Goal: Communication & Community: Share content

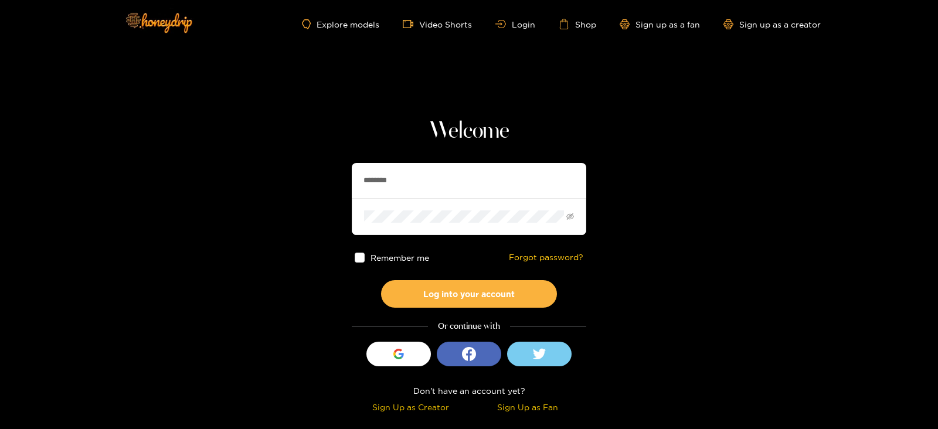
drag, startPoint x: 422, startPoint y: 198, endPoint x: 305, endPoint y: 197, distance: 117.3
click at [288, 201] on section "Welcome ******** Remember me Forgot password? Log into your account Or continue…" at bounding box center [469, 208] width 938 height 417
click at [381, 178] on input "********" at bounding box center [469, 180] width 235 height 35
drag, startPoint x: 465, startPoint y: 175, endPoint x: 365, endPoint y: 183, distance: 100.6
click at [365, 183] on input "********" at bounding box center [469, 180] width 235 height 35
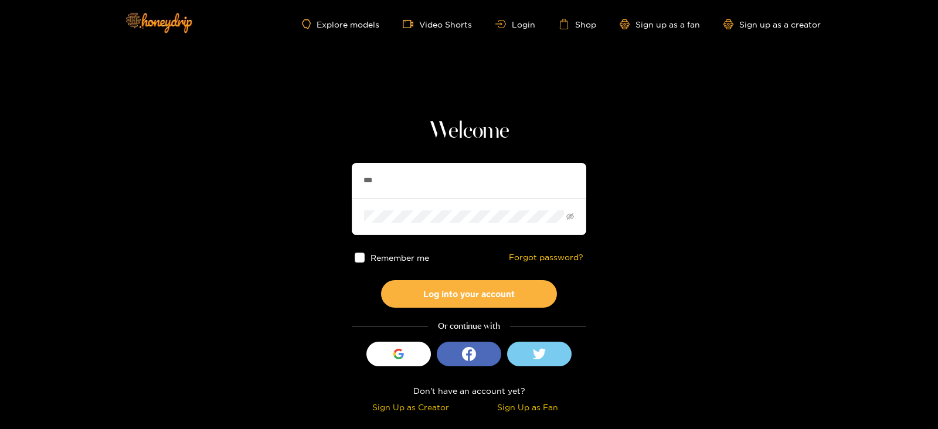
type input "**********"
click at [381, 280] on button "Log into your account" at bounding box center [469, 294] width 176 height 28
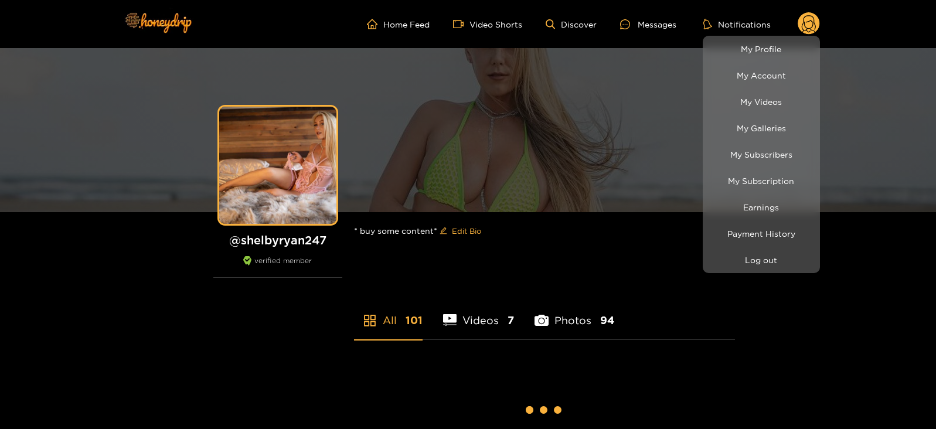
click at [644, 22] on div at bounding box center [468, 214] width 936 height 429
click at [644, 22] on div "Messages" at bounding box center [648, 24] width 56 height 13
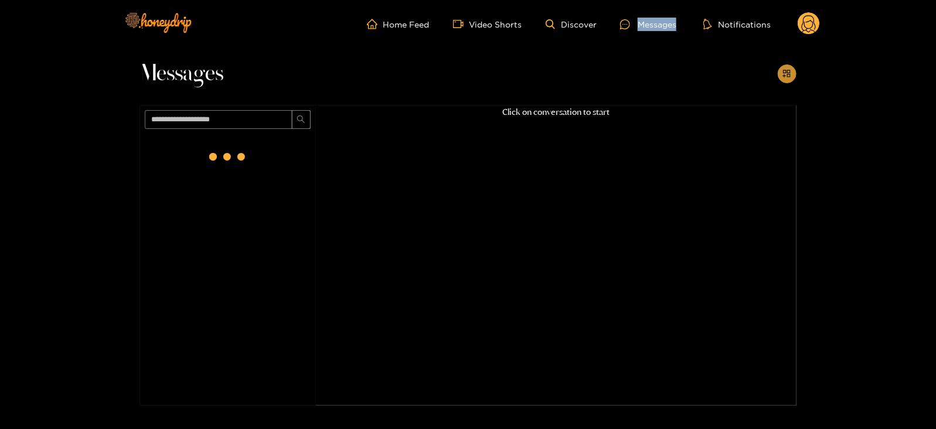
click at [783, 77] on icon "appstore-add" at bounding box center [787, 73] width 9 height 9
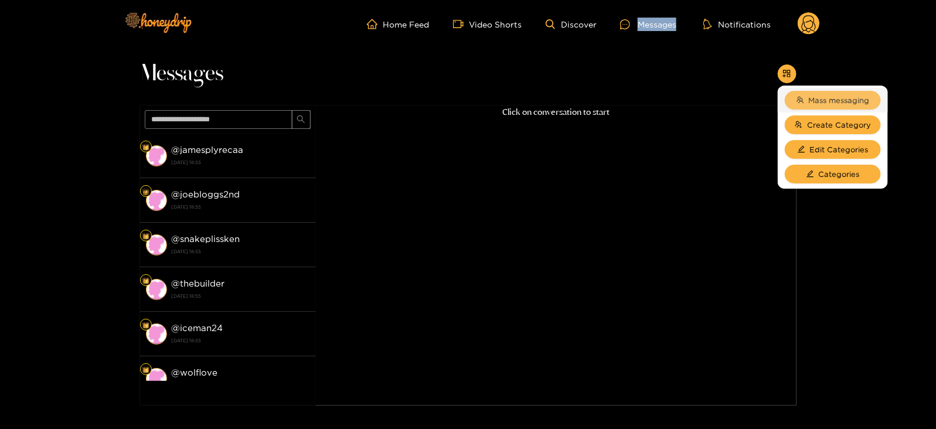
click at [798, 94] on button "Mass messaging" at bounding box center [833, 100] width 96 height 19
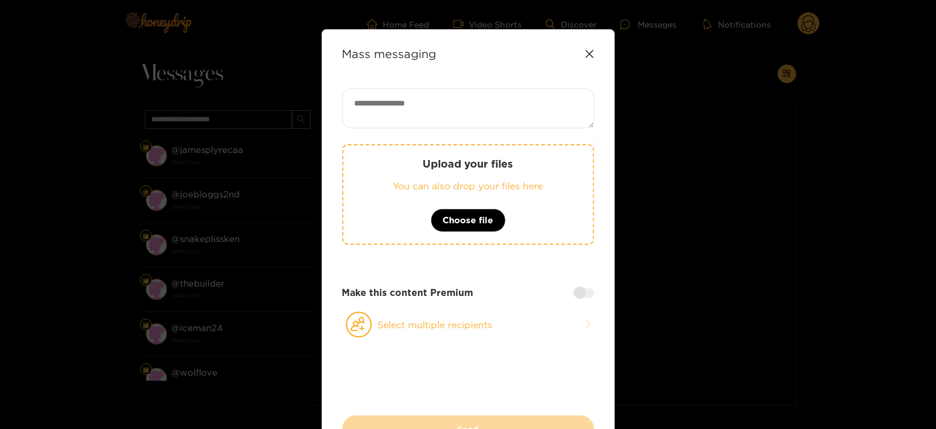
click at [445, 185] on p "You can also drop your files here" at bounding box center [468, 185] width 203 height 13
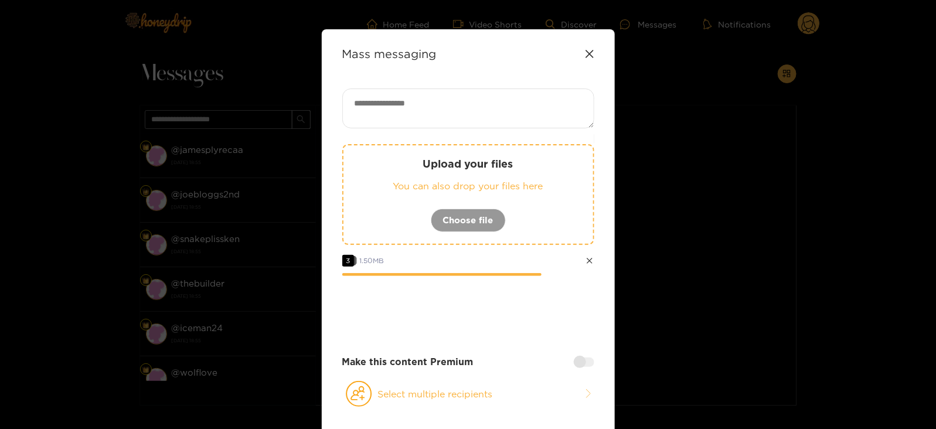
click at [377, 374] on div "Upload your files You can also drop your files here Choose file 3 1.50 MB Make …" at bounding box center [468, 261] width 252 height 345
click at [364, 401] on icon at bounding box center [359, 394] width 26 height 26
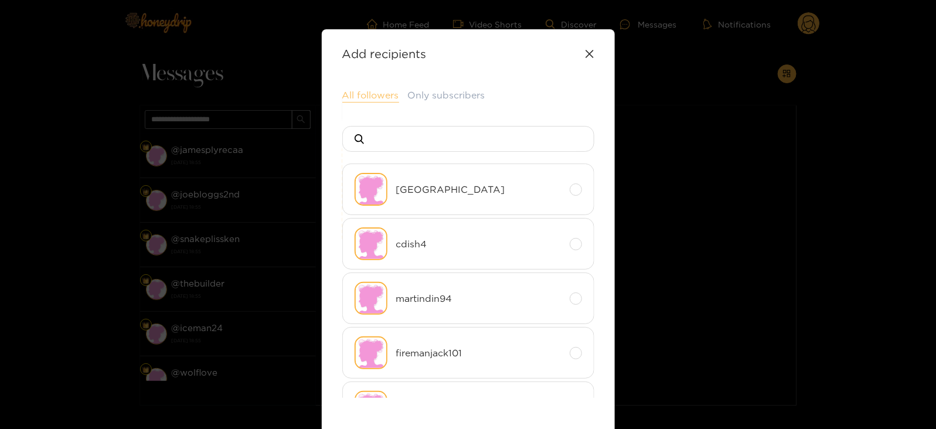
click at [364, 90] on button "All followers" at bounding box center [370, 96] width 57 height 14
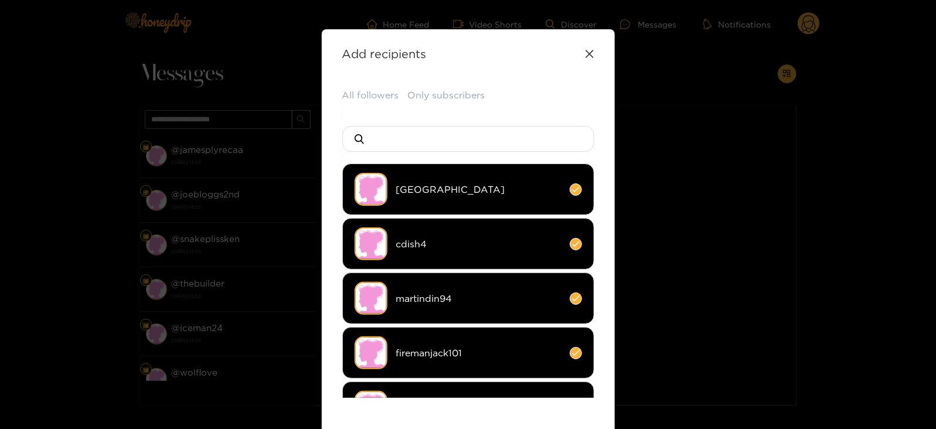
click at [415, 236] on li "cdish4" at bounding box center [468, 244] width 252 height 52
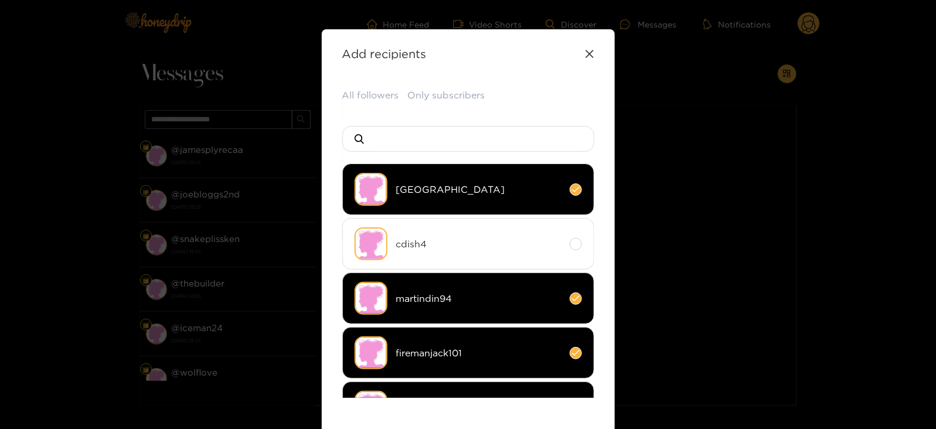
click at [401, 289] on li "martindin94" at bounding box center [468, 299] width 252 height 52
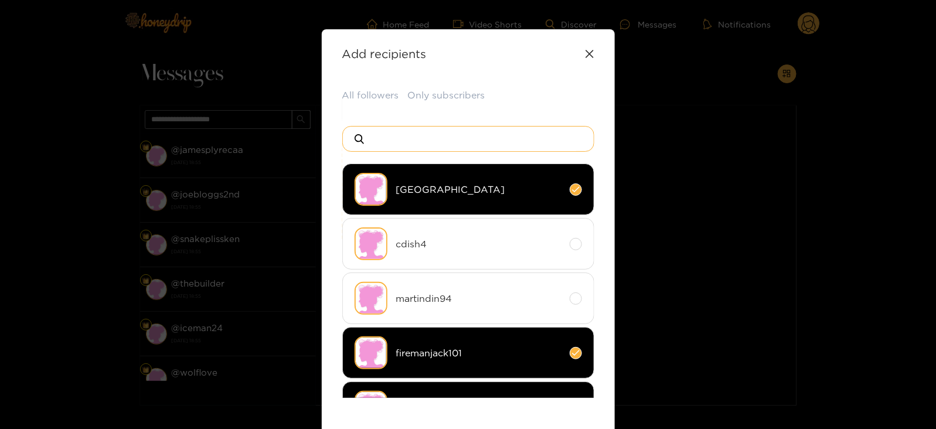
click at [378, 142] on input at bounding box center [473, 139] width 206 height 25
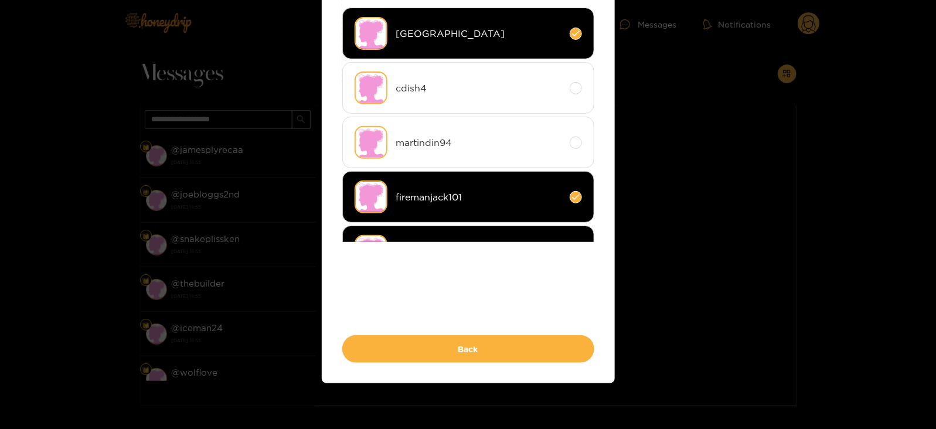
click at [394, 328] on div "All followers Only subscribers delft cdish4 martindin94 firemanjack101 hotrod14…" at bounding box center [468, 148] width 252 height 430
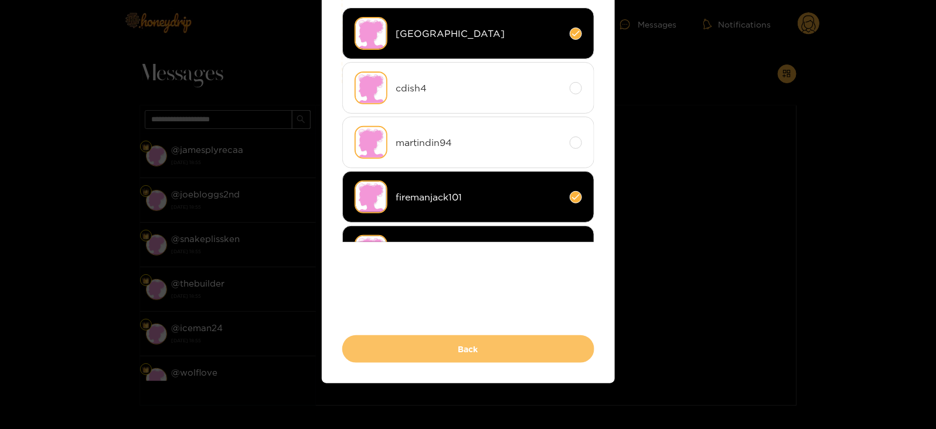
click at [393, 338] on button "Back" at bounding box center [468, 349] width 252 height 28
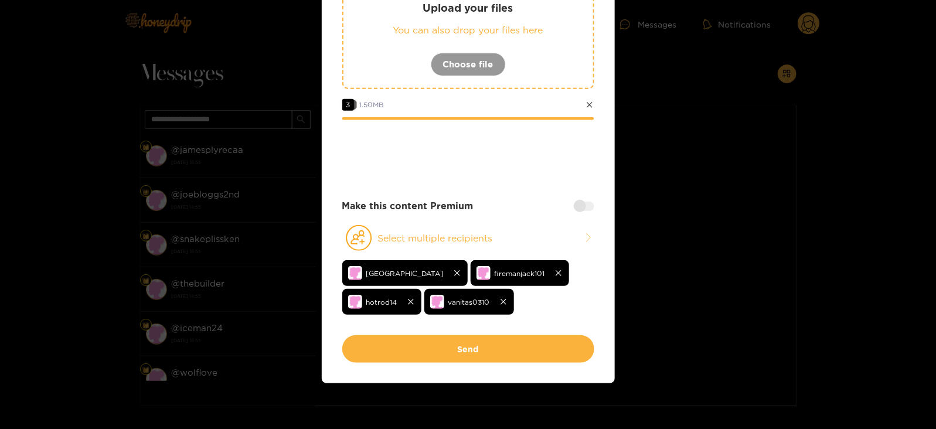
scroll to position [0, 0]
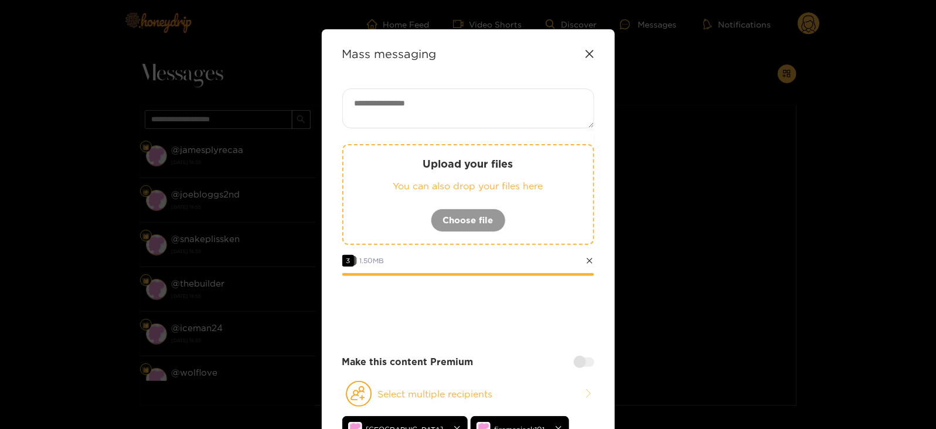
click at [459, 87] on div "Mass messaging Upload your files You can also drop your files here Choose file …" at bounding box center [468, 284] width 293 height 510
click at [433, 114] on textarea at bounding box center [468, 109] width 252 height 40
paste textarea "****"
type textarea "**********"
click at [575, 362] on div at bounding box center [584, 361] width 21 height 9
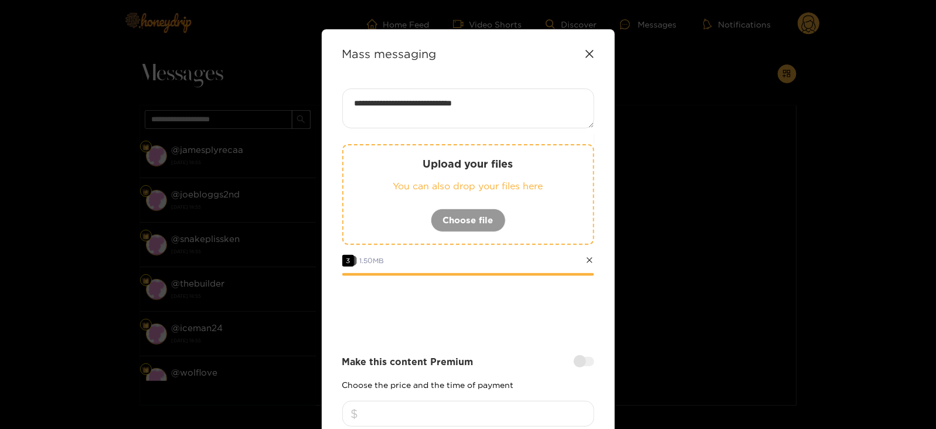
click at [520, 413] on input "number" at bounding box center [468, 414] width 252 height 26
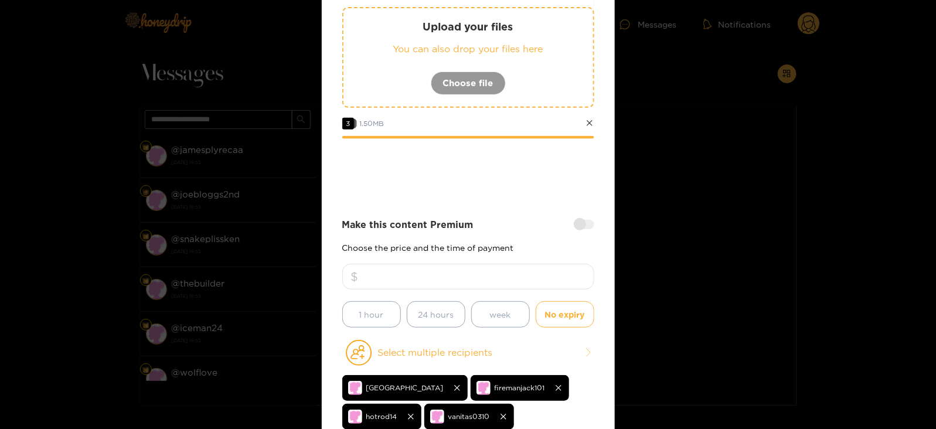
scroll to position [185, 0]
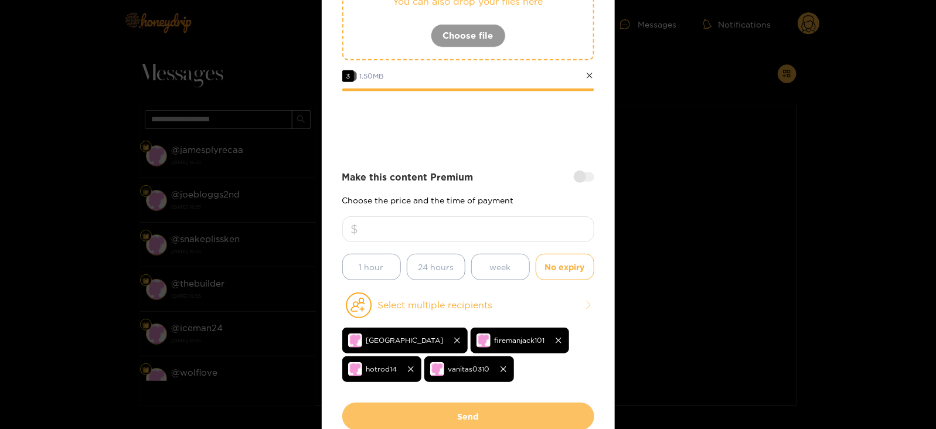
type input "**"
click at [456, 403] on button "Send" at bounding box center [468, 417] width 252 height 28
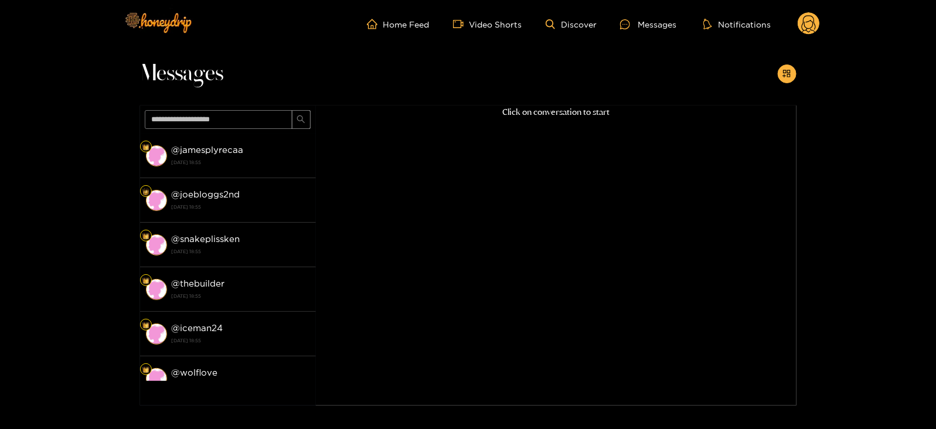
scroll to position [125, 0]
click at [809, 19] on circle at bounding box center [809, 23] width 22 height 22
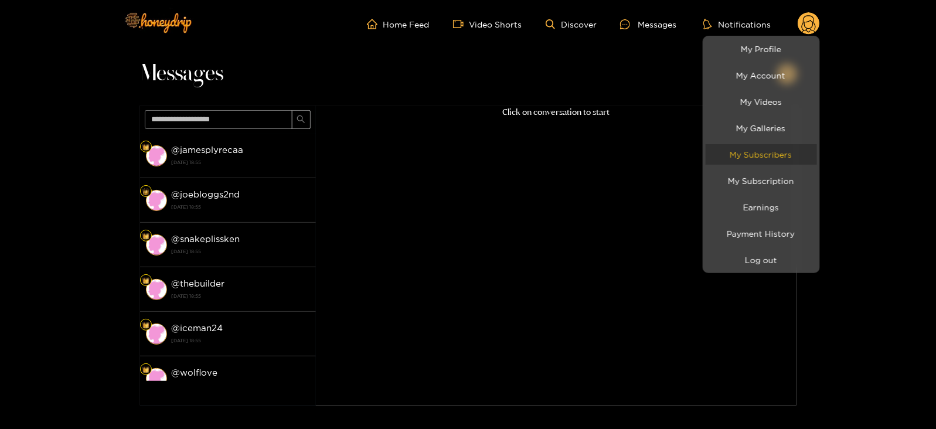
click at [762, 154] on link "My Subscribers" at bounding box center [761, 154] width 111 height 21
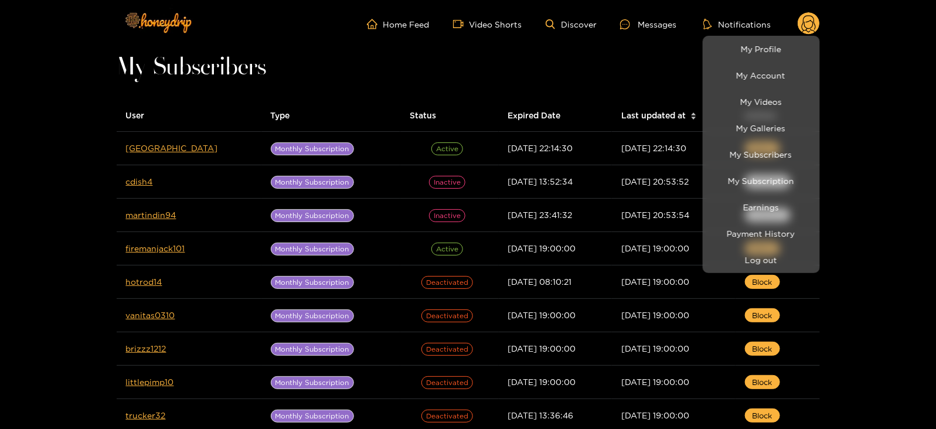
click at [493, 180] on div at bounding box center [468, 214] width 936 height 429
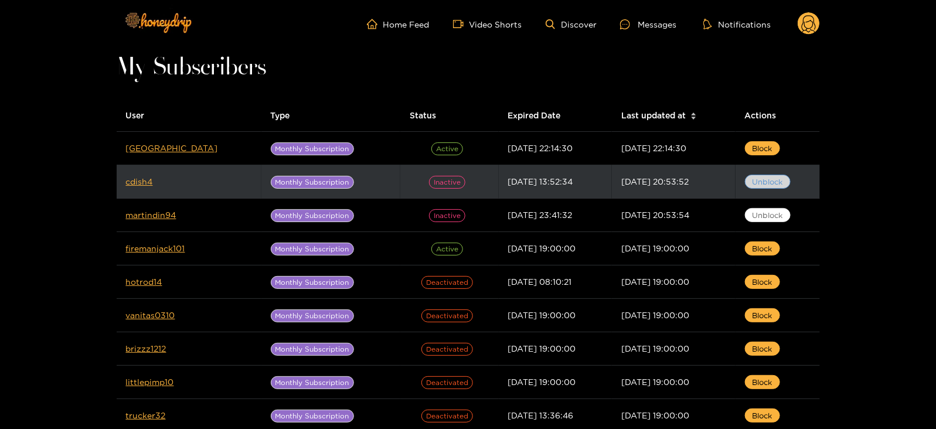
click at [775, 182] on span "Unblock" at bounding box center [768, 182] width 30 height 12
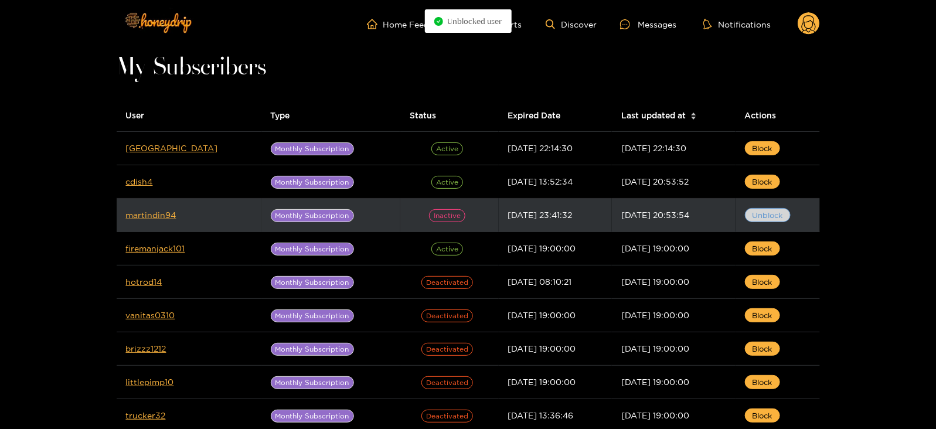
click at [766, 213] on span "Unblock" at bounding box center [768, 215] width 30 height 12
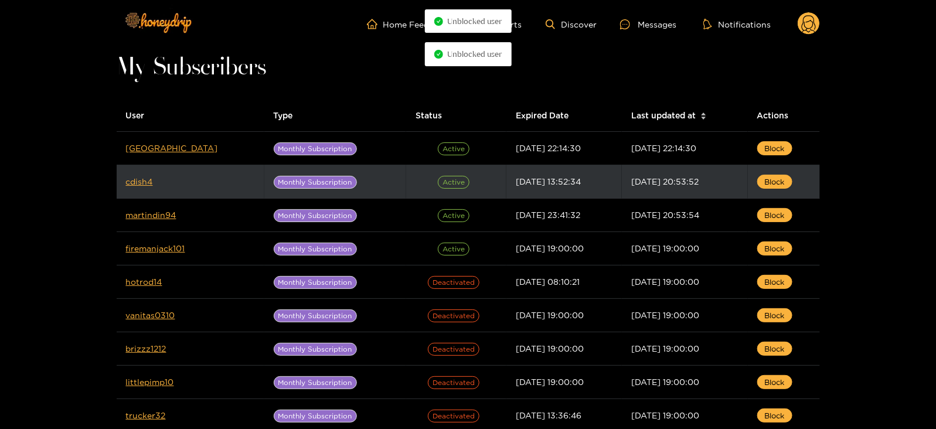
click at [135, 188] on td "cdish4" at bounding box center [191, 181] width 148 height 33
click at [128, 183] on link "cdish4" at bounding box center [139, 181] width 27 height 9
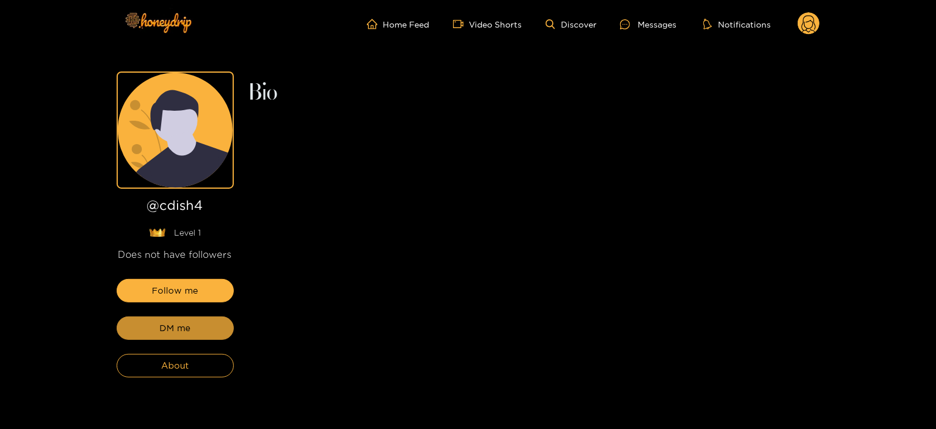
click at [192, 327] on button "DM me" at bounding box center [175, 328] width 117 height 23
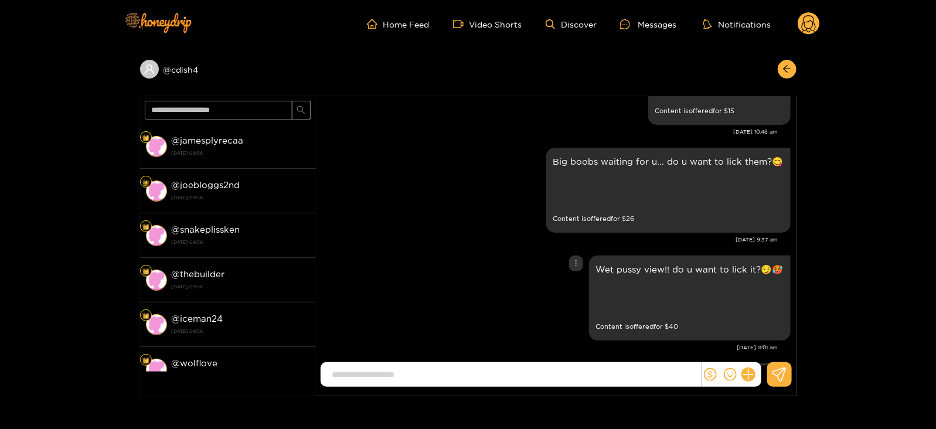
scroll to position [2351, 0]
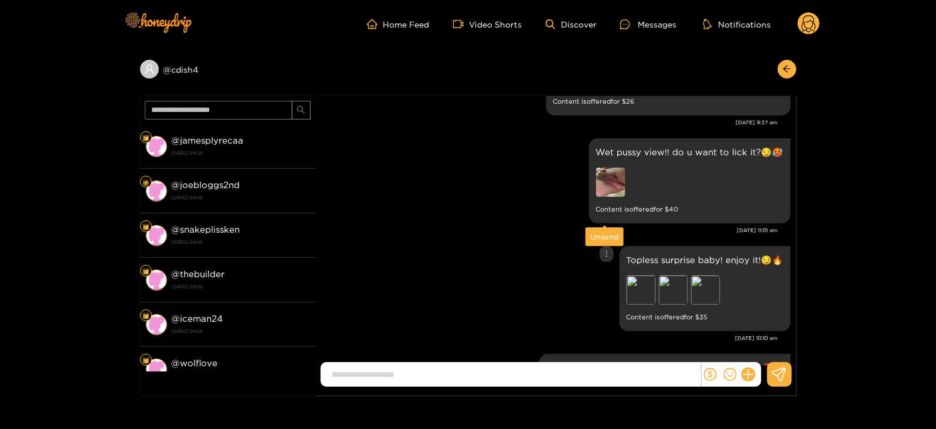
click at [605, 241] on div "Unsend" at bounding box center [605, 237] width 29 height 12
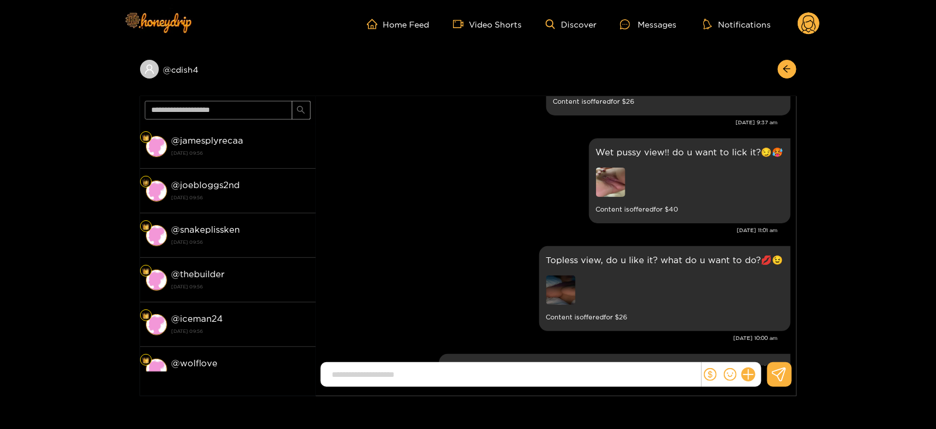
scroll to position [2434, 0]
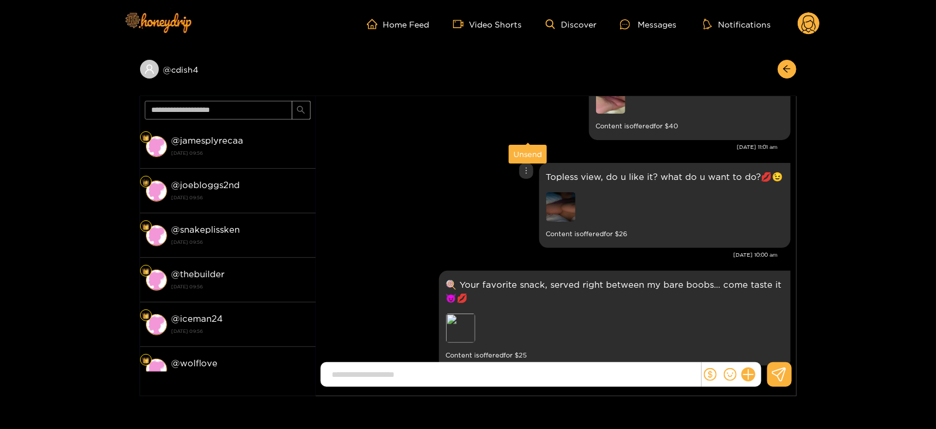
click at [531, 154] on div "Unsend" at bounding box center [528, 154] width 29 height 12
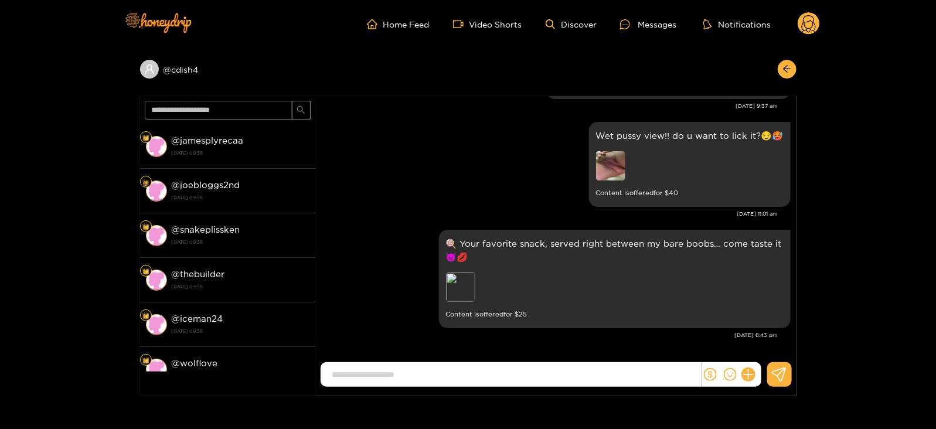
scroll to position [2326, 0]
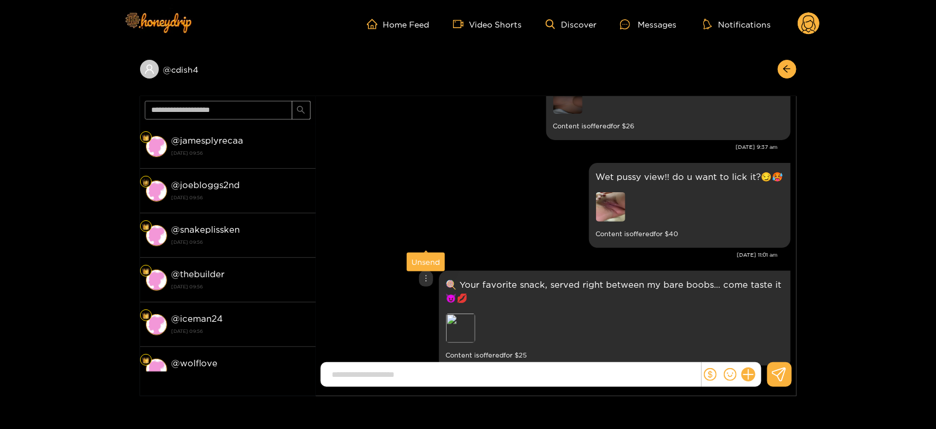
click at [428, 259] on div "Unsend" at bounding box center [426, 262] width 29 height 12
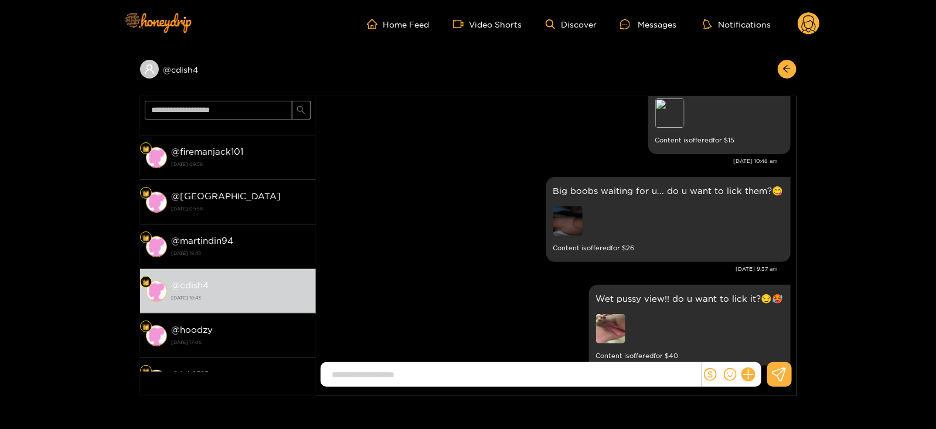
scroll to position [864, 0]
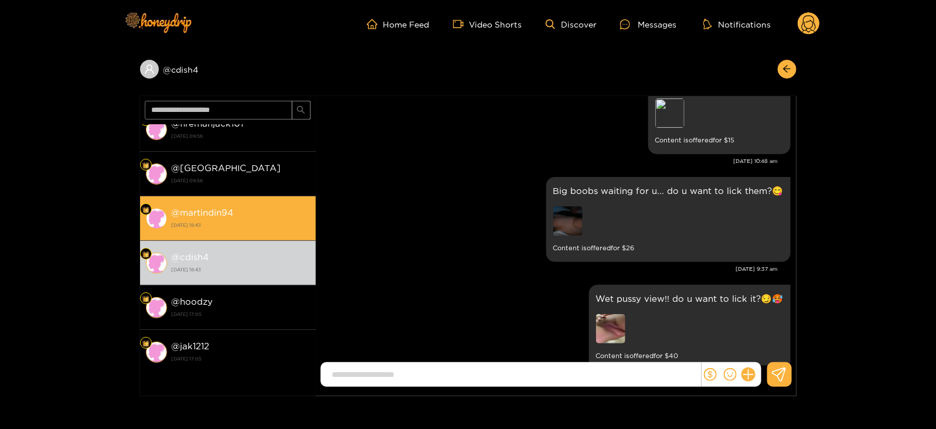
click at [220, 223] on strong "[DATE] 18:43" at bounding box center [241, 225] width 138 height 11
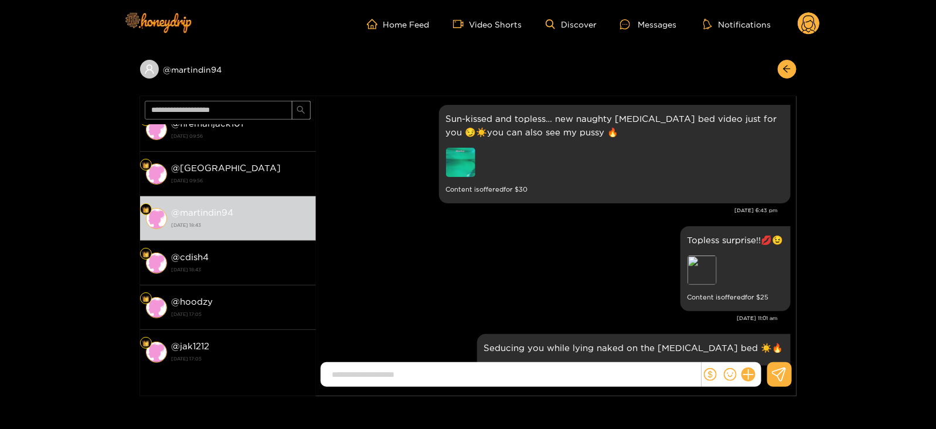
scroll to position [2542, 0]
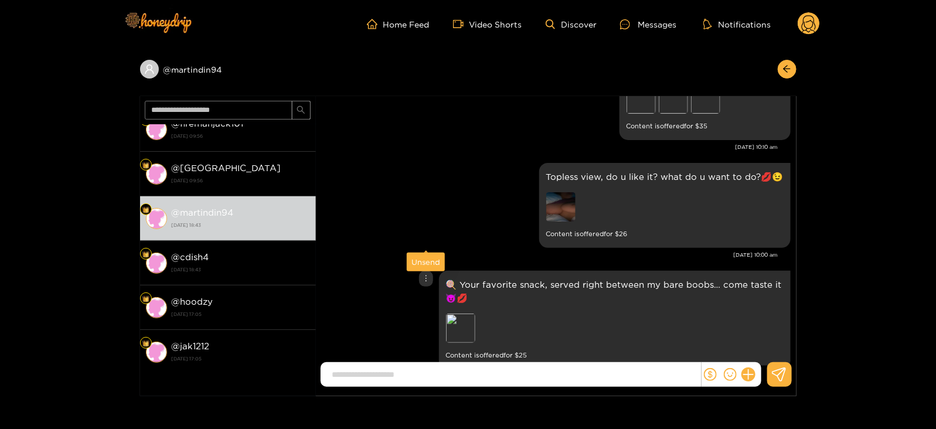
click at [425, 266] on div "Unsend" at bounding box center [426, 262] width 29 height 12
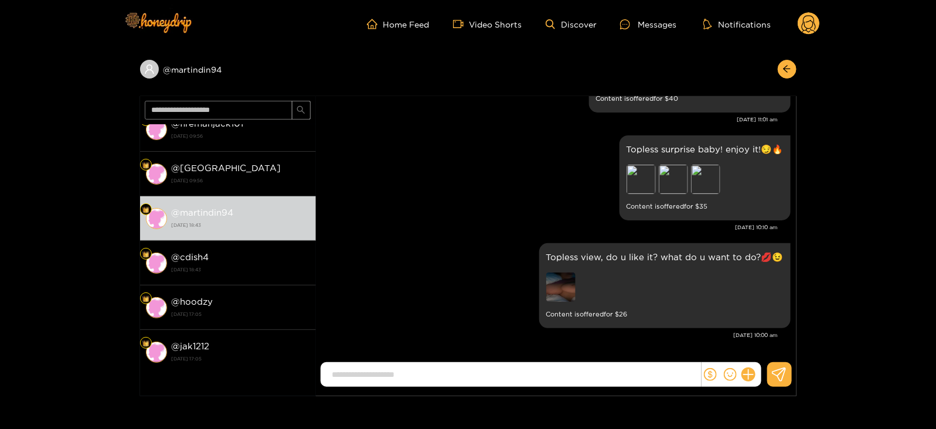
scroll to position [2421, 0]
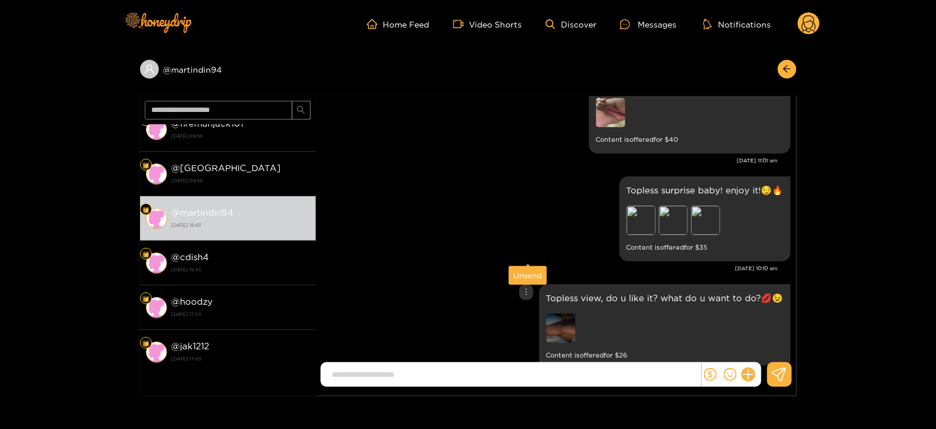
click at [532, 278] on div "Unsend" at bounding box center [528, 276] width 29 height 12
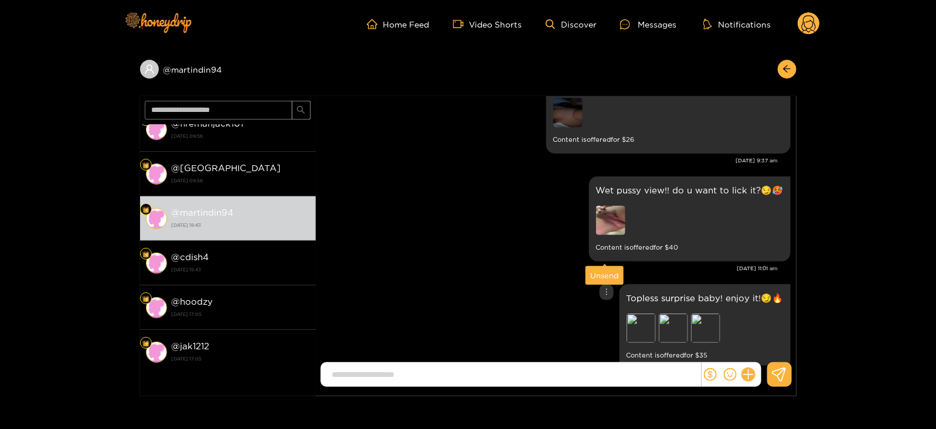
click at [599, 277] on div "Unsend" at bounding box center [605, 276] width 29 height 12
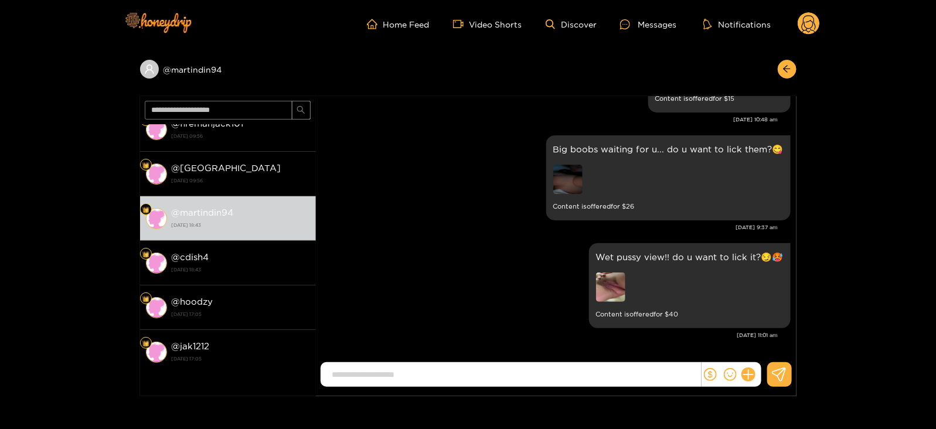
scroll to position [2204, 0]
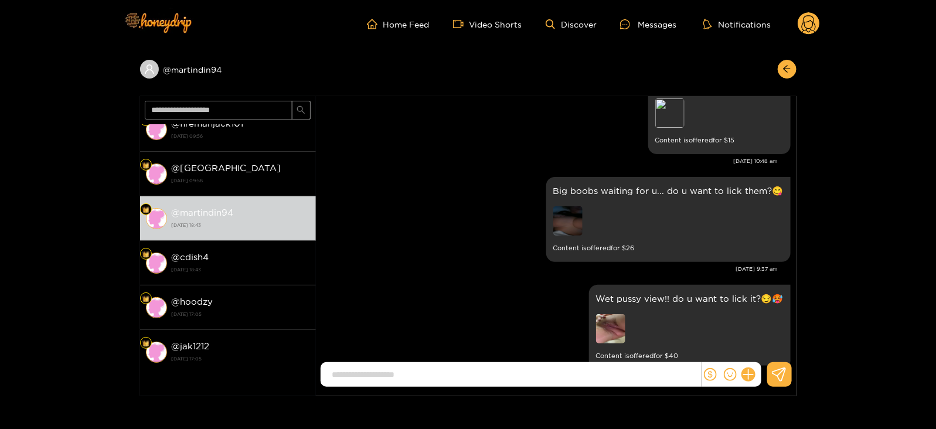
click at [810, 22] on circle at bounding box center [809, 23] width 22 height 22
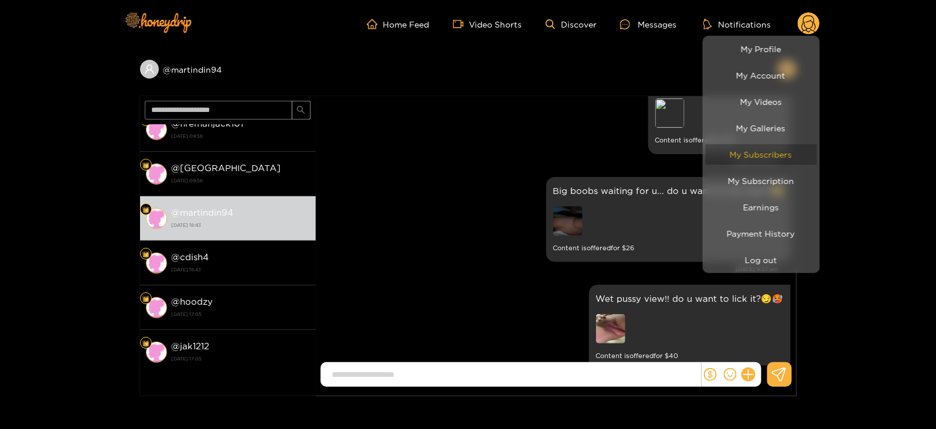
click at [749, 158] on link "My Subscribers" at bounding box center [761, 154] width 111 height 21
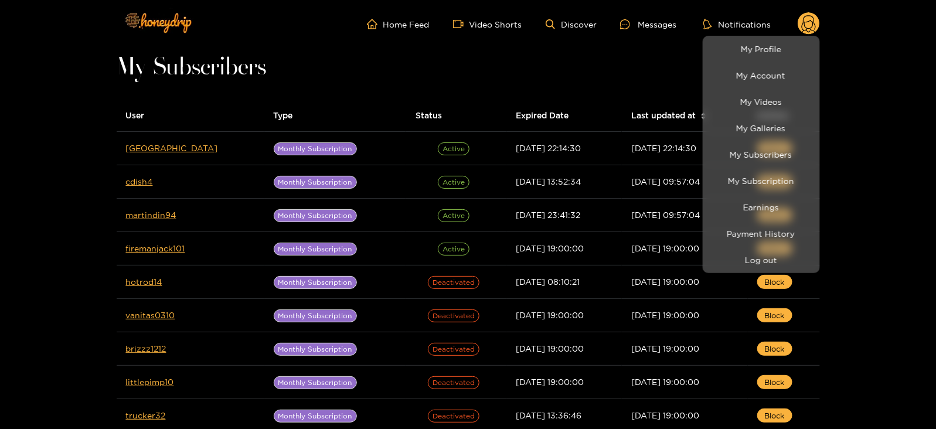
click at [564, 82] on div at bounding box center [468, 214] width 936 height 429
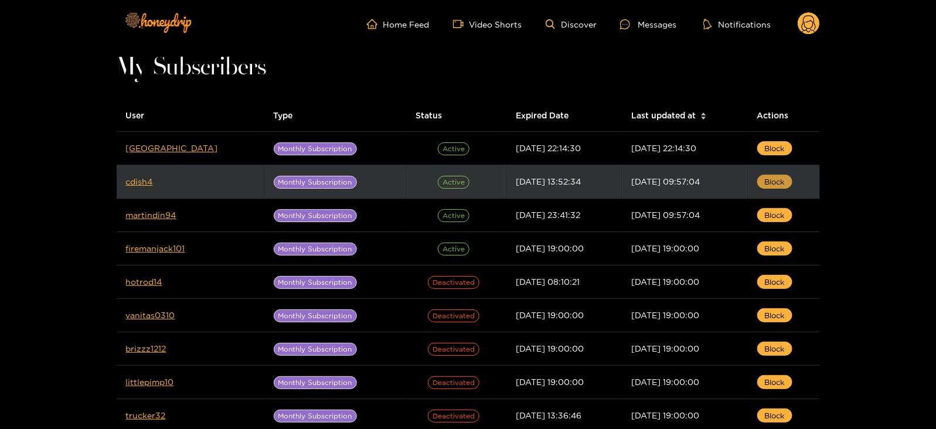
click at [773, 186] on span "Block" at bounding box center [775, 182] width 20 height 12
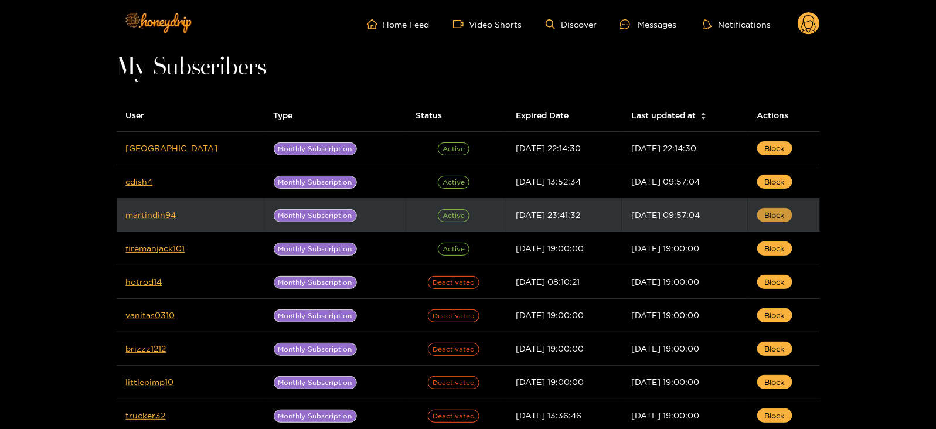
click at [768, 220] on span "Block" at bounding box center [775, 215] width 20 height 12
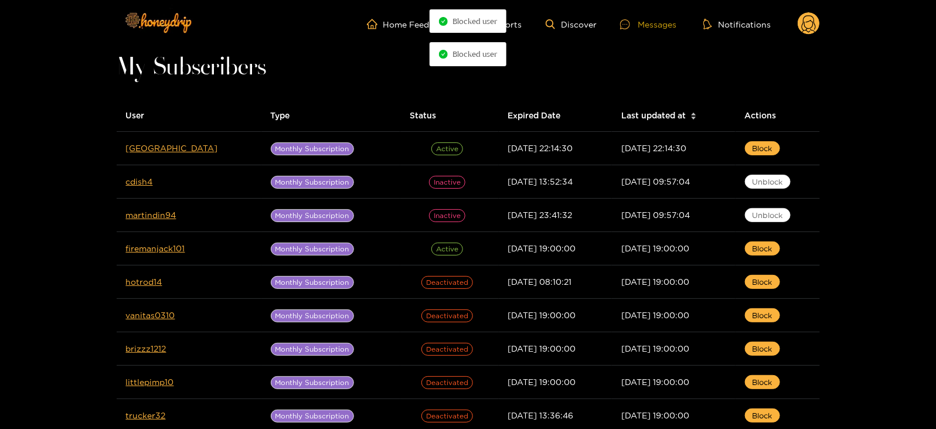
click at [640, 20] on div "Messages" at bounding box center [648, 24] width 56 height 13
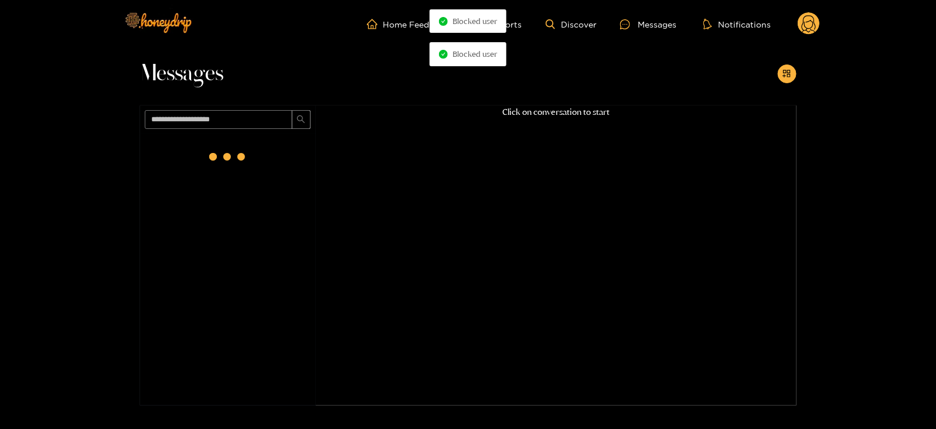
click at [817, 26] on circle at bounding box center [809, 23] width 22 height 22
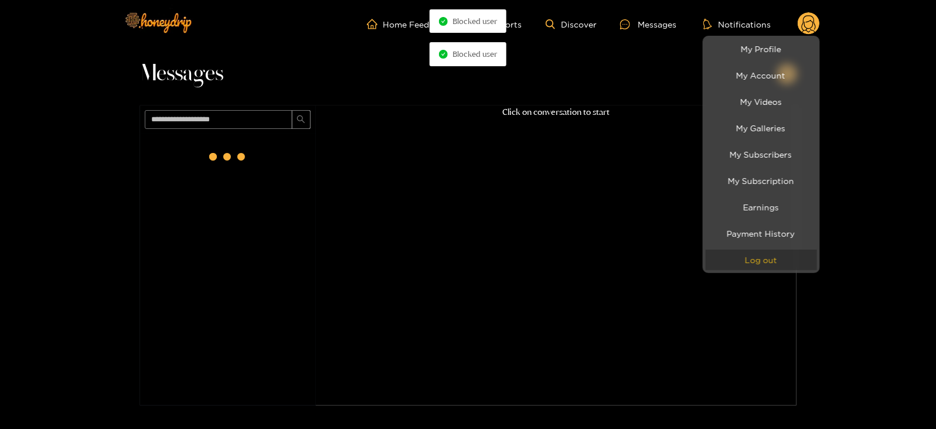
click at [764, 259] on button "Log out" at bounding box center [761, 260] width 111 height 21
